Goal: Task Accomplishment & Management: Use online tool/utility

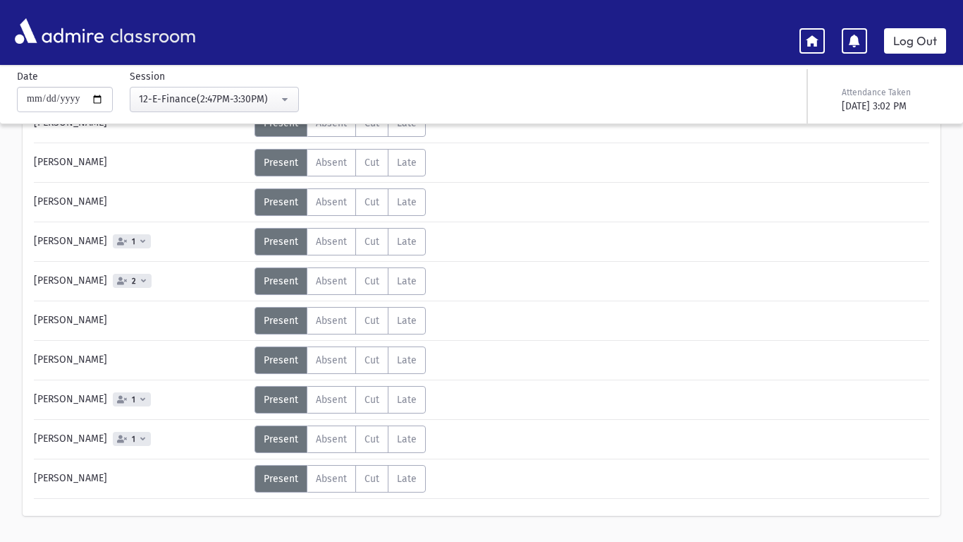
scroll to position [951, 0]
click at [924, 42] on link "Log Out" at bounding box center [915, 40] width 62 height 25
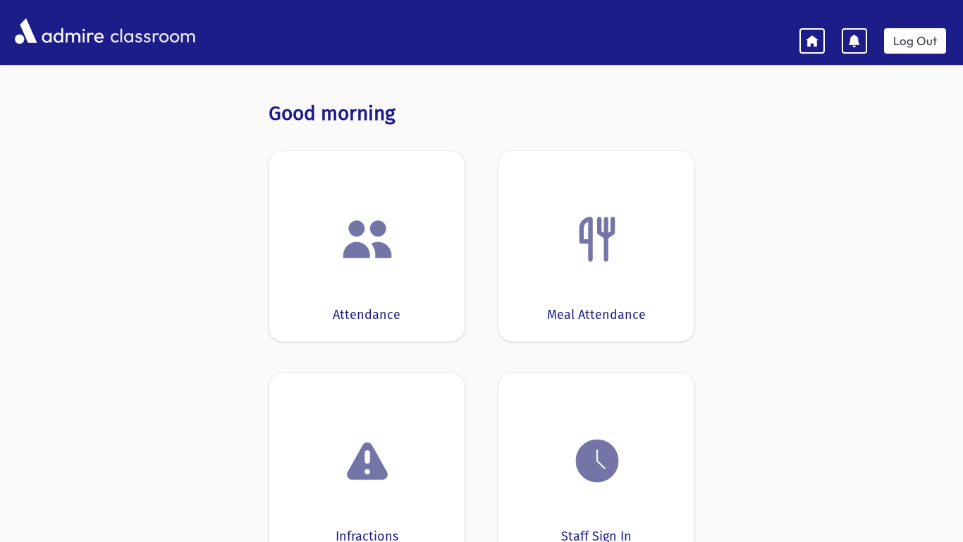
click at [362, 248] on img at bounding box center [368, 239] width 54 height 54
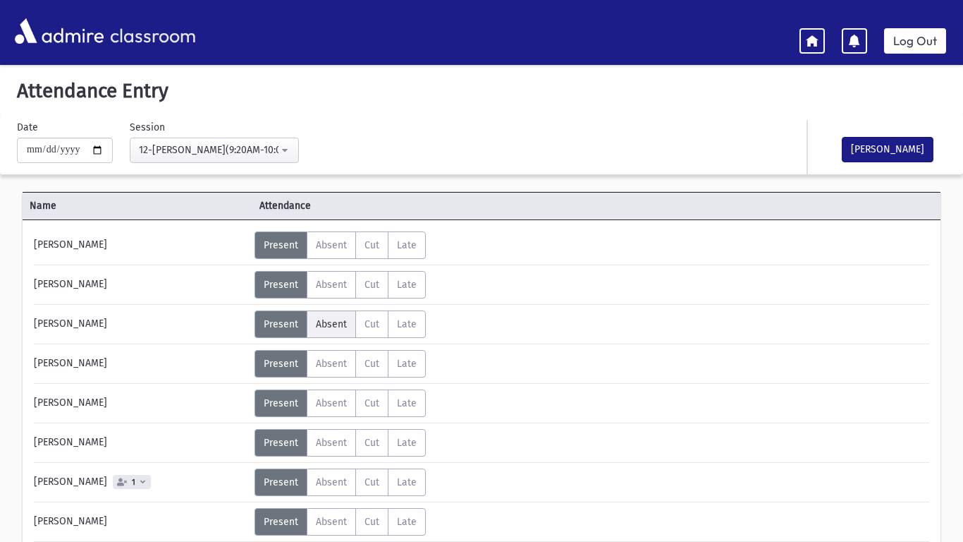
click at [326, 326] on span "Absent" at bounding box center [331, 324] width 31 height 12
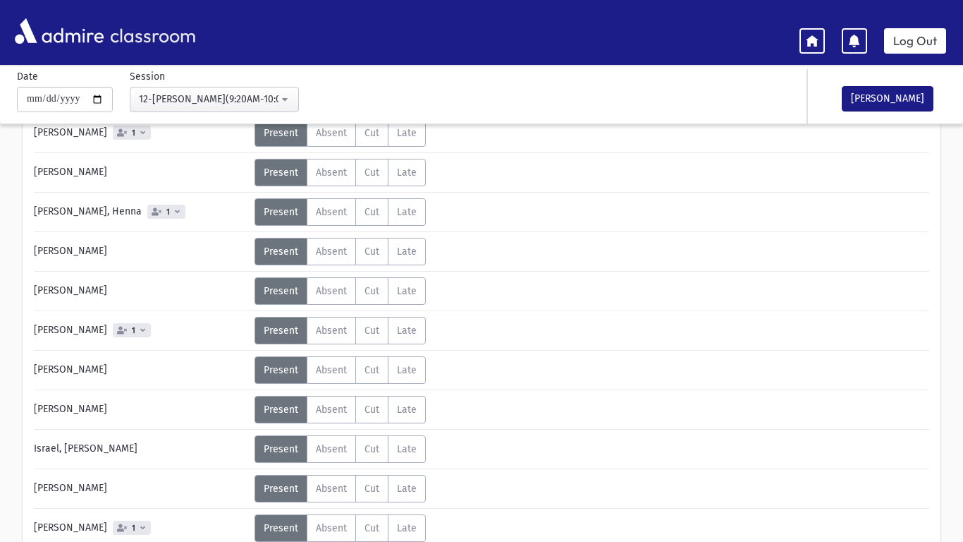
scroll to position [351, 0]
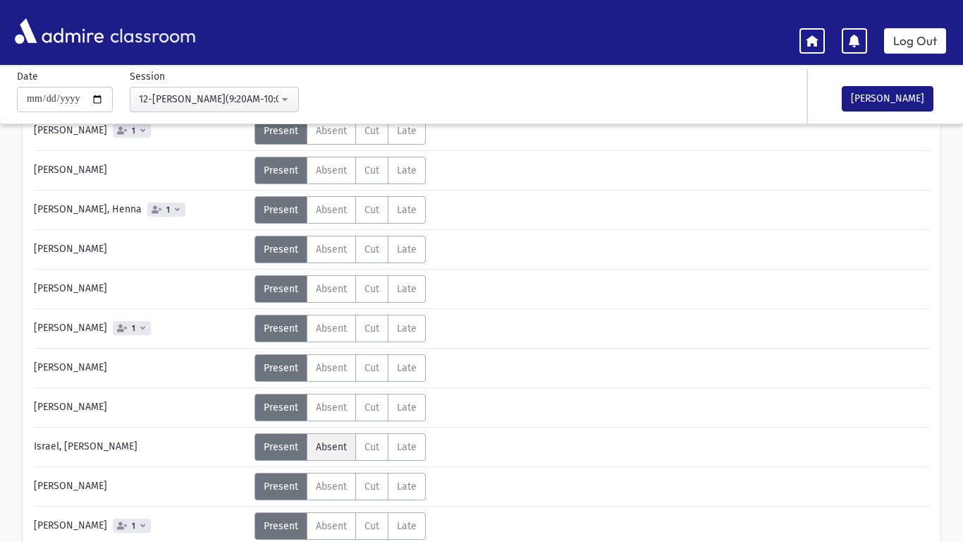
click at [324, 445] on span "Absent" at bounding box center [331, 447] width 31 height 12
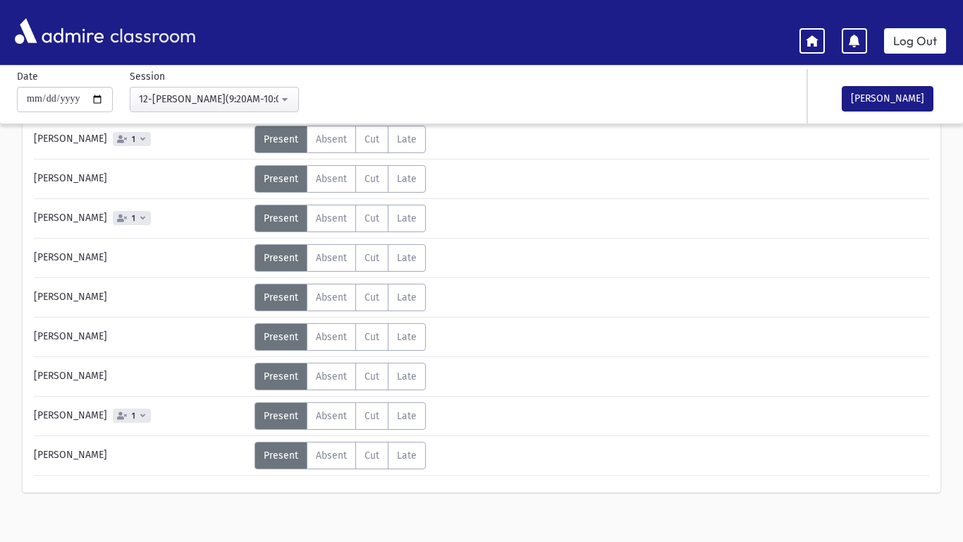
scroll to position [905, 0]
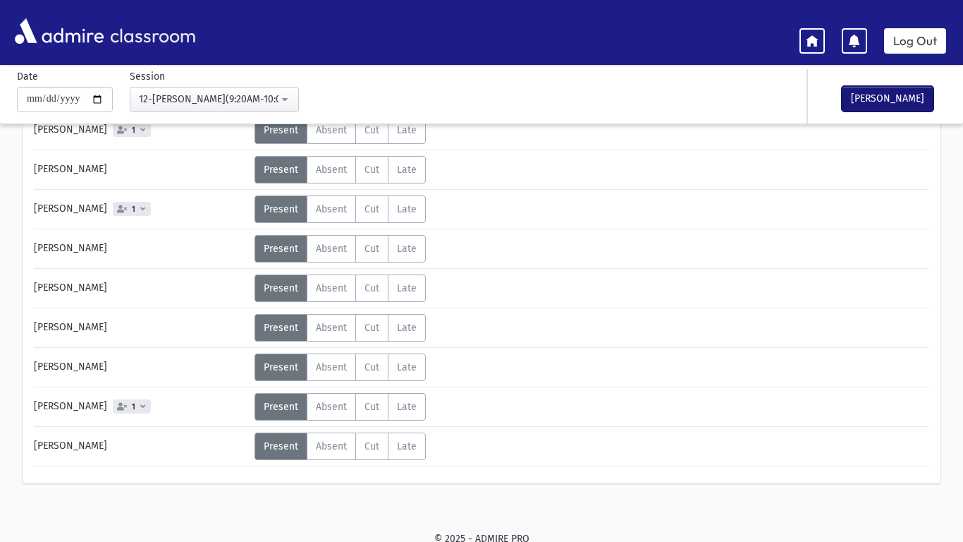
click at [883, 102] on button "[PERSON_NAME]" at bounding box center [888, 98] width 92 height 25
